Goal: Task Accomplishment & Management: Use online tool/utility

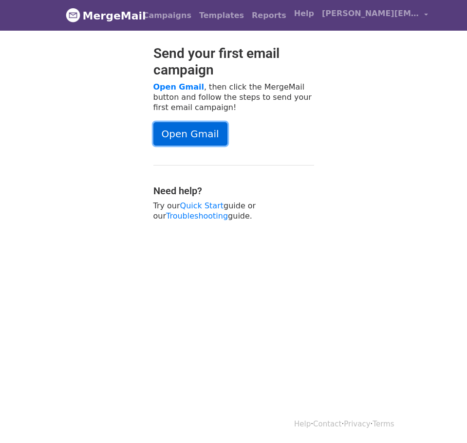
click at [179, 129] on link "Open Gmail" at bounding box center [190, 133] width 74 height 23
click at [157, 16] on link "Campaigns" at bounding box center [167, 15] width 56 height 19
click at [162, 11] on link "Campaigns" at bounding box center [167, 15] width 56 height 19
click at [180, 20] on link "Campaigns" at bounding box center [167, 15] width 56 height 19
click at [183, 22] on link "Campaigns" at bounding box center [167, 15] width 56 height 19
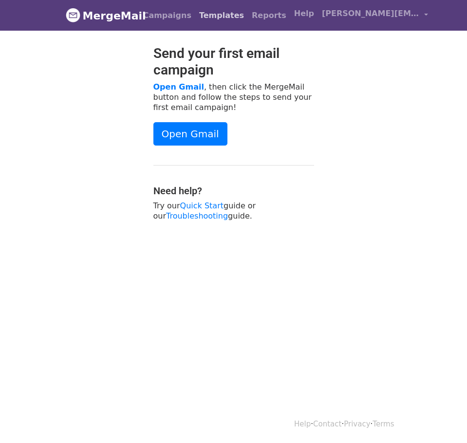
click at [233, 17] on link "Templates" at bounding box center [221, 15] width 53 height 19
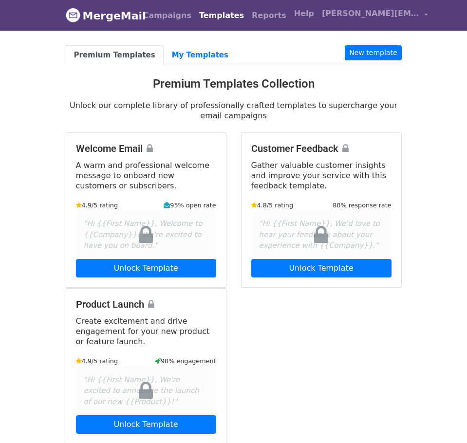
click at [155, 3] on nav "MergeMail Campaigns Templates Reports Open Gmail Daily emails left: 50 Help n.c…" at bounding box center [234, 15] width 336 height 31
click at [162, 14] on link "Campaigns" at bounding box center [167, 15] width 56 height 19
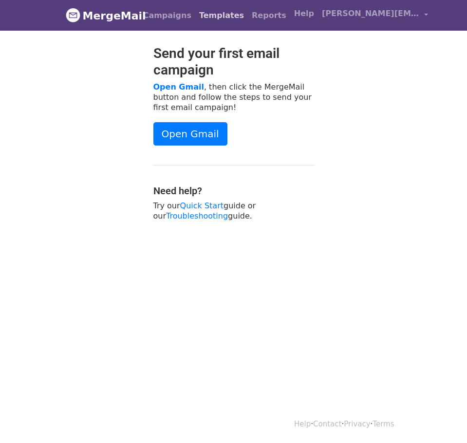
click at [225, 23] on link "Templates" at bounding box center [221, 15] width 53 height 19
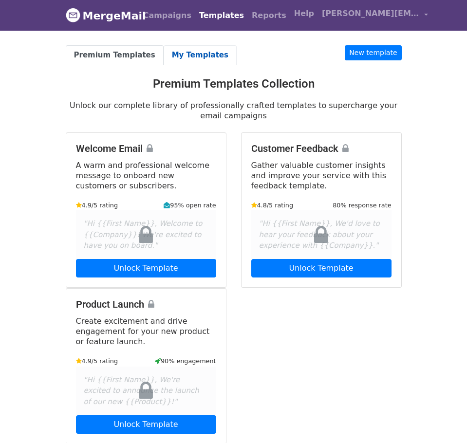
click at [176, 63] on link "My Templates" at bounding box center [199, 55] width 73 height 20
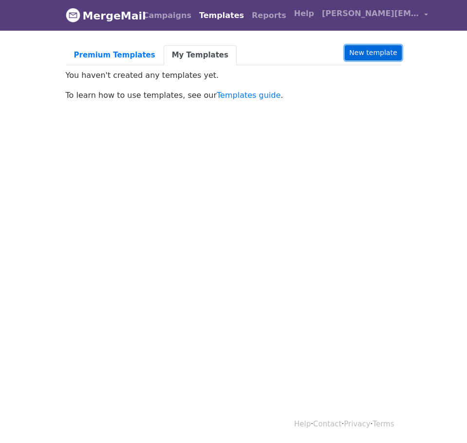
click at [385, 52] on link "New template" at bounding box center [372, 52] width 56 height 15
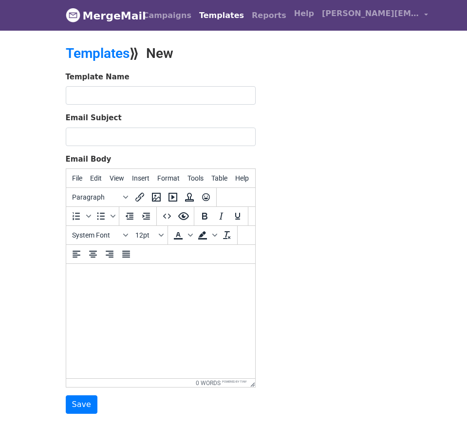
click at [88, 276] on body at bounding box center [159, 276] width 173 height 11
paste body
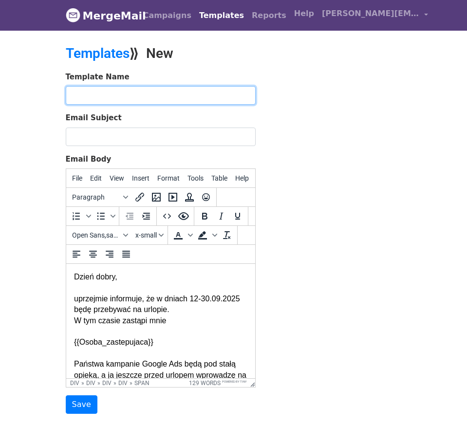
click at [90, 94] on input "text" at bounding box center [161, 95] width 190 height 18
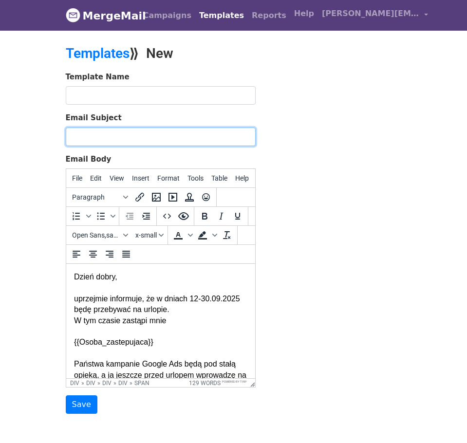
click at [79, 133] on input "Email Subject" at bounding box center [161, 136] width 190 height 18
paste input "{{Tytul_maila}}"
type input "{{Tytul_maila}}"
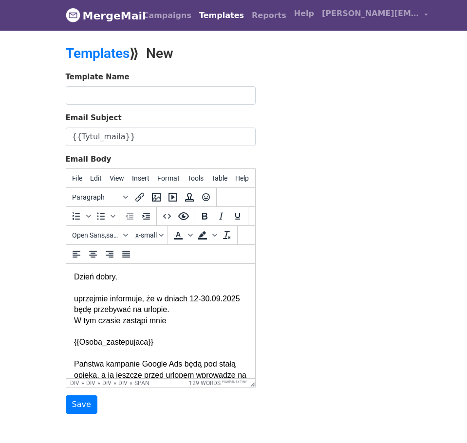
click at [371, 106] on div "Template Name Email Subject {{Tytul_maila}} Email Body File Edit View Insert Fo…" at bounding box center [233, 243] width 350 height 342
click at [159, 99] on input "text" at bounding box center [161, 95] width 190 height 18
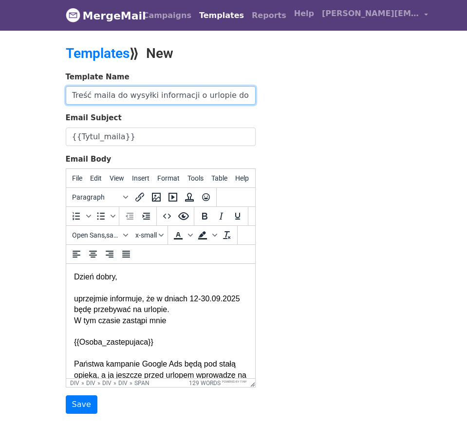
scroll to position [0, 10]
type input "Treść maila do wysyłki informacji o urlopie do klientów"
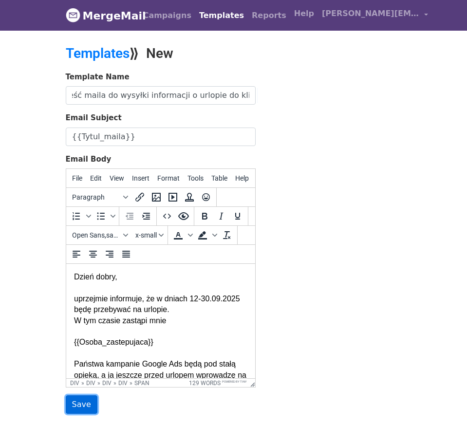
scroll to position [0, 0]
click at [76, 405] on input "Save" at bounding box center [82, 404] width 32 height 18
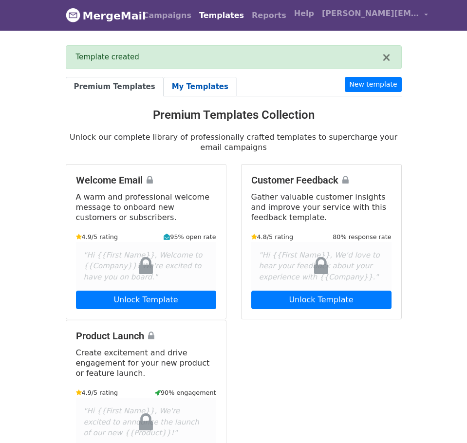
click at [172, 81] on link "My Templates" at bounding box center [199, 87] width 73 height 20
